Goal: Entertainment & Leisure: Consume media (video, audio)

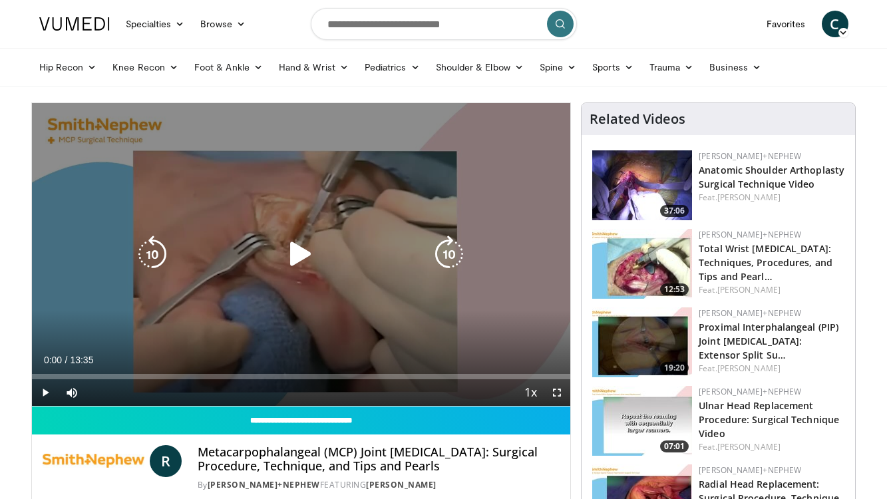
click at [305, 247] on icon "Video Player" at bounding box center [300, 253] width 37 height 37
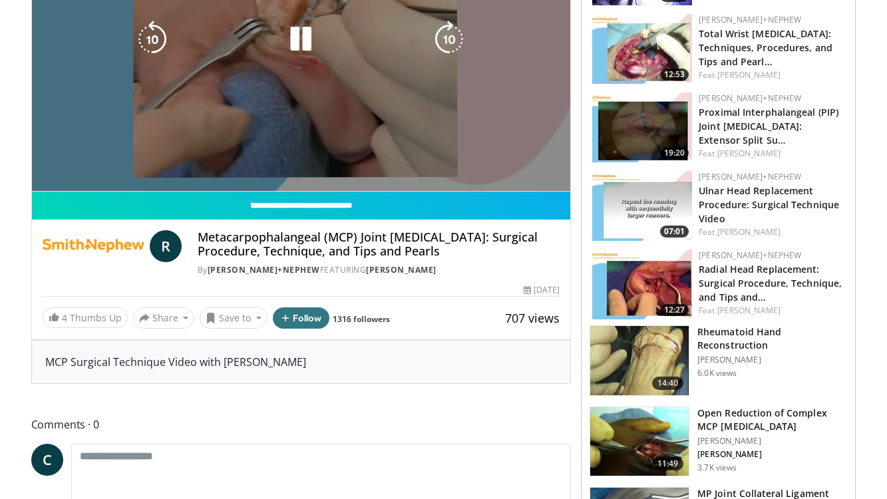
scroll to position [217, 0]
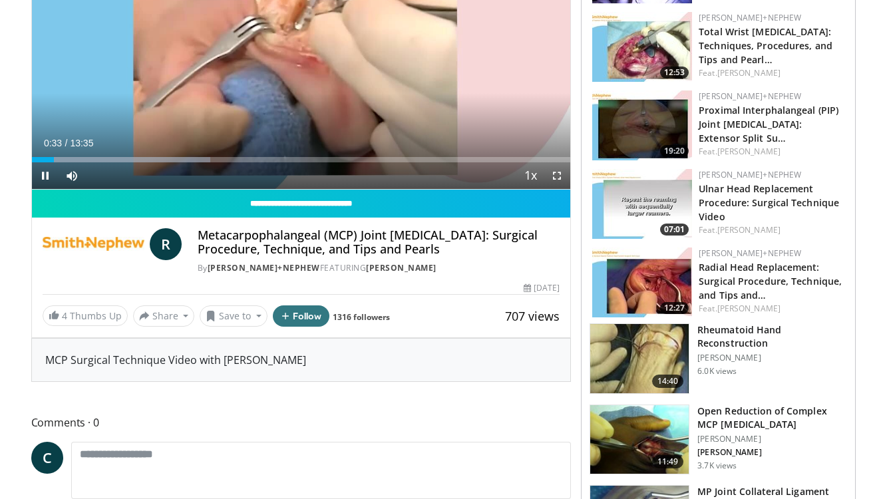
click at [45, 172] on span "Video Player" at bounding box center [45, 175] width 27 height 27
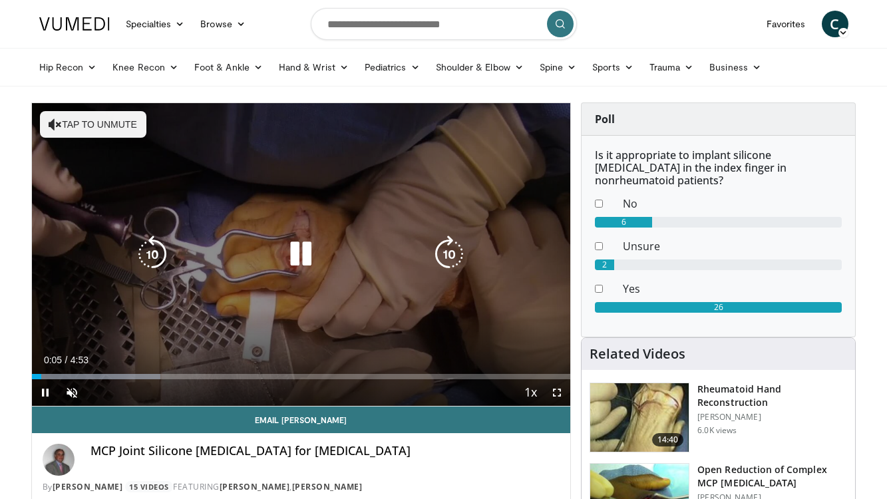
click at [103, 120] on button "Tap to unmute" at bounding box center [93, 124] width 106 height 27
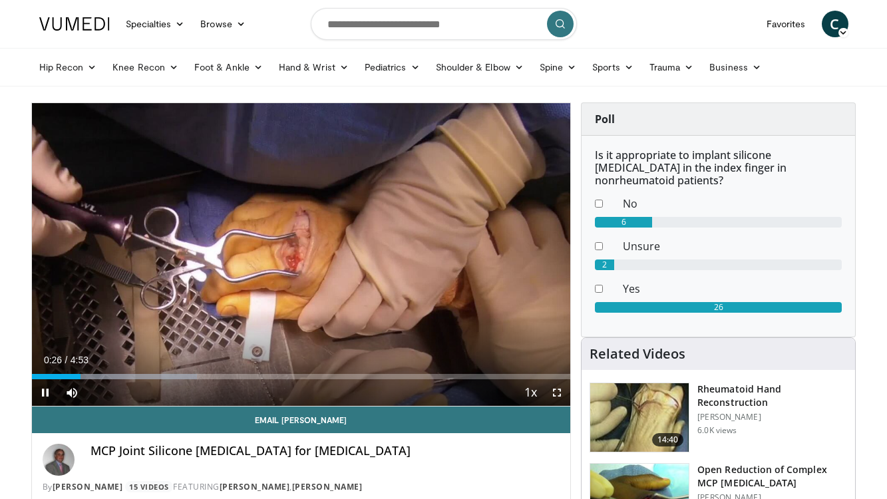
click at [552, 392] on span "Video Player" at bounding box center [556, 392] width 27 height 27
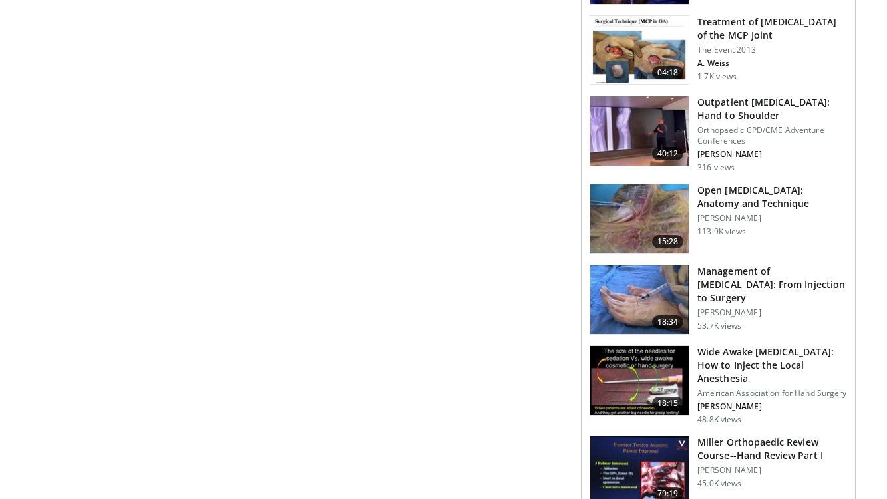
scroll to position [1236, 0]
